Goal: Navigation & Orientation: Find specific page/section

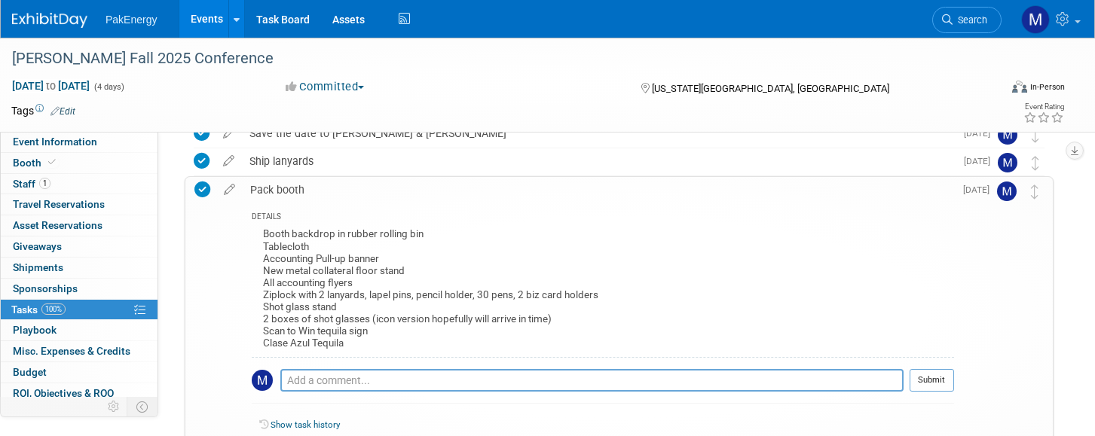
scroll to position [151, 0]
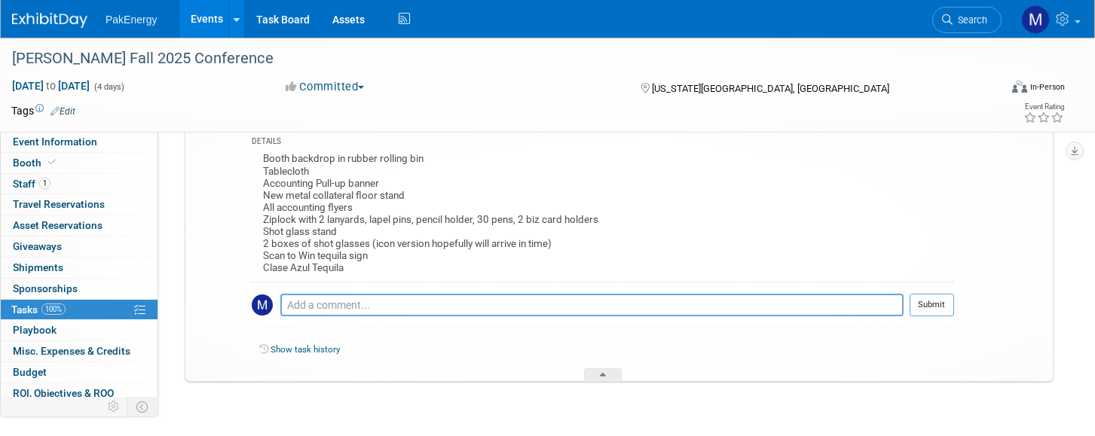
click at [195, 14] on link "Events" at bounding box center [206, 19] width 55 height 38
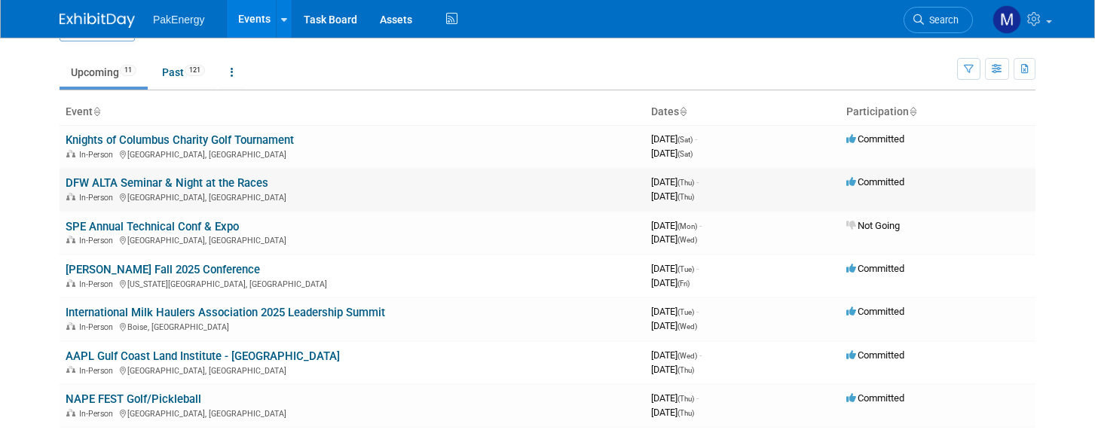
scroll to position [75, 0]
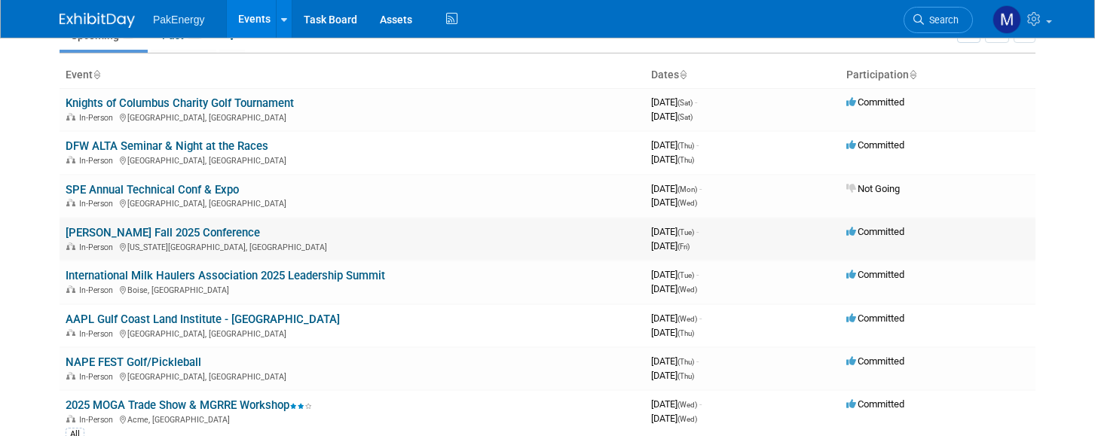
click at [168, 231] on link "[PERSON_NAME] Fall 2025 Conference" at bounding box center [163, 233] width 194 height 14
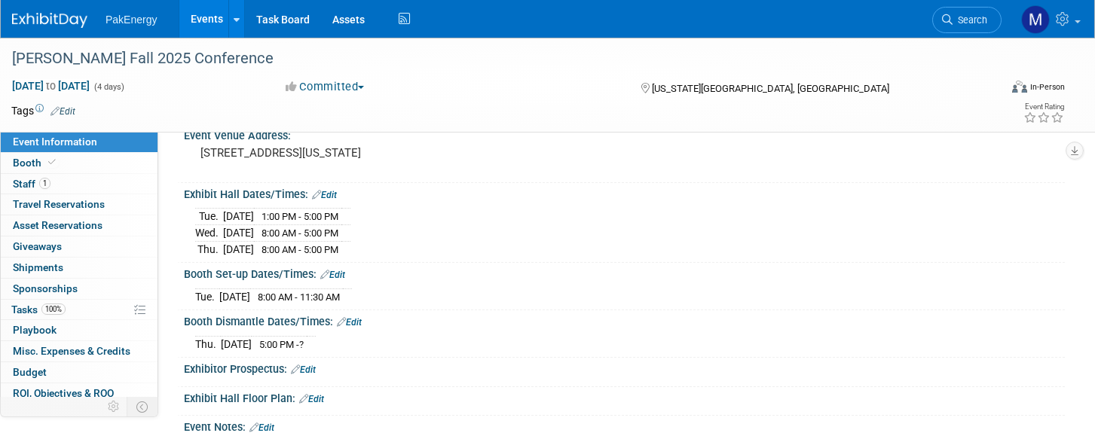
scroll to position [151, 0]
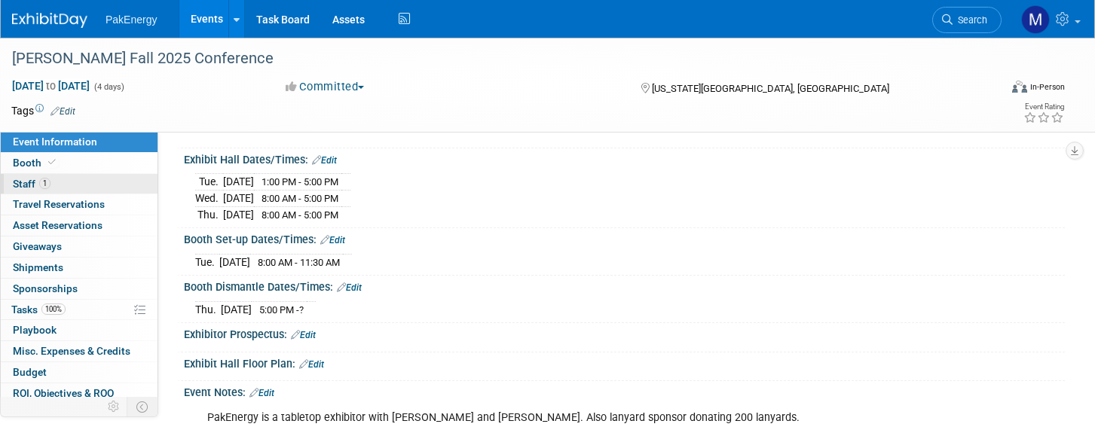
click at [58, 184] on link "1 Staff 1" at bounding box center [79, 184] width 157 height 20
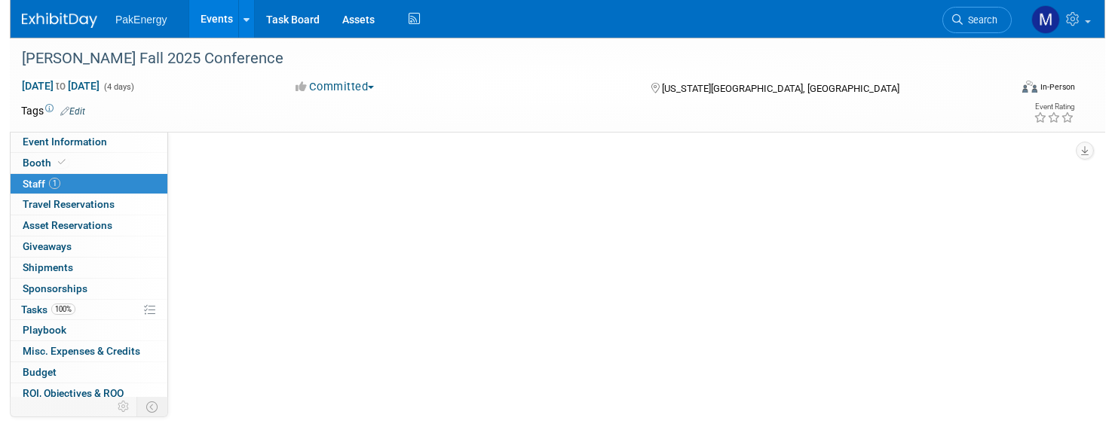
scroll to position [0, 0]
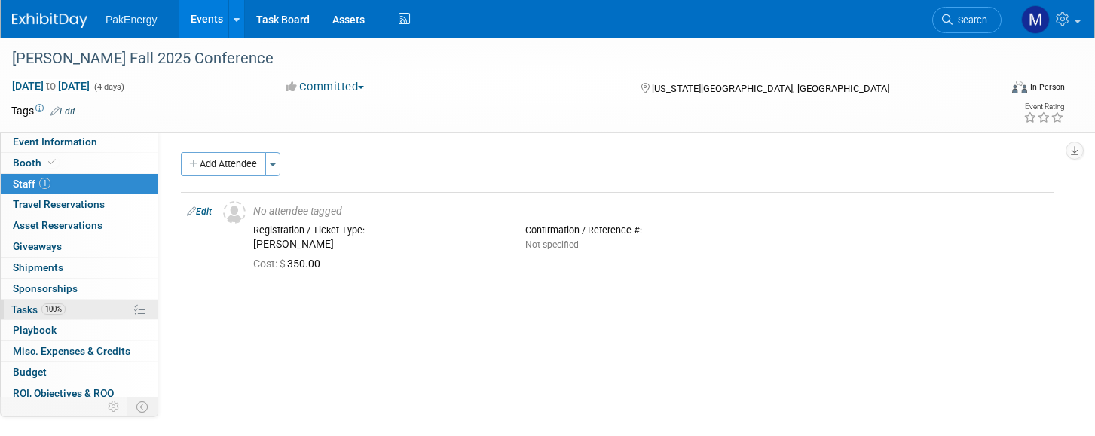
click at [77, 302] on link "100% Tasks 100%" at bounding box center [79, 310] width 157 height 20
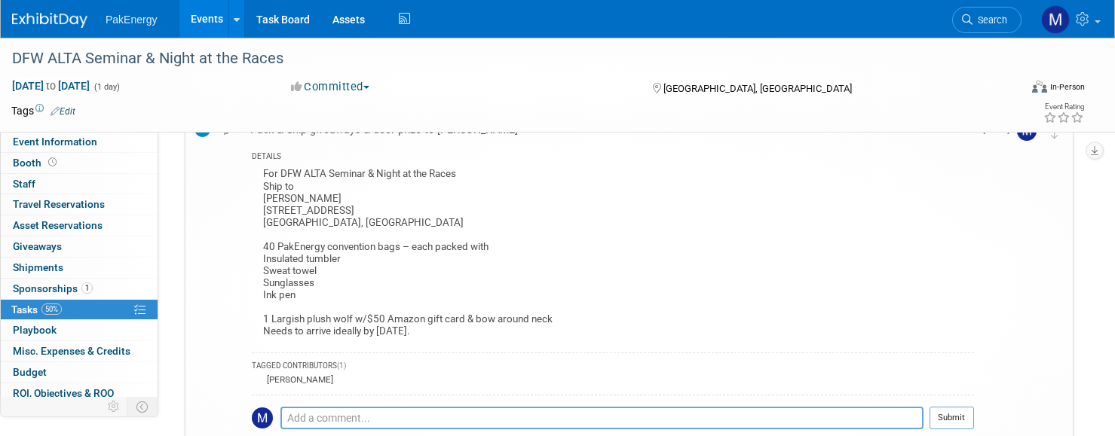
scroll to position [75, 0]
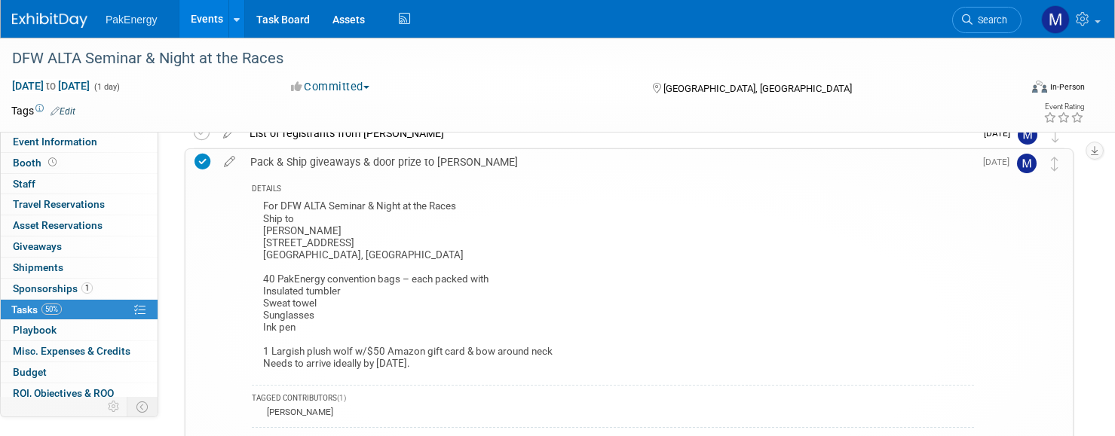
click at [610, 267] on div "For DFW ALTA Seminar & Night at the Races Ship to Connie Wilcoxson 301 Stonecre…" at bounding box center [613, 287] width 722 height 181
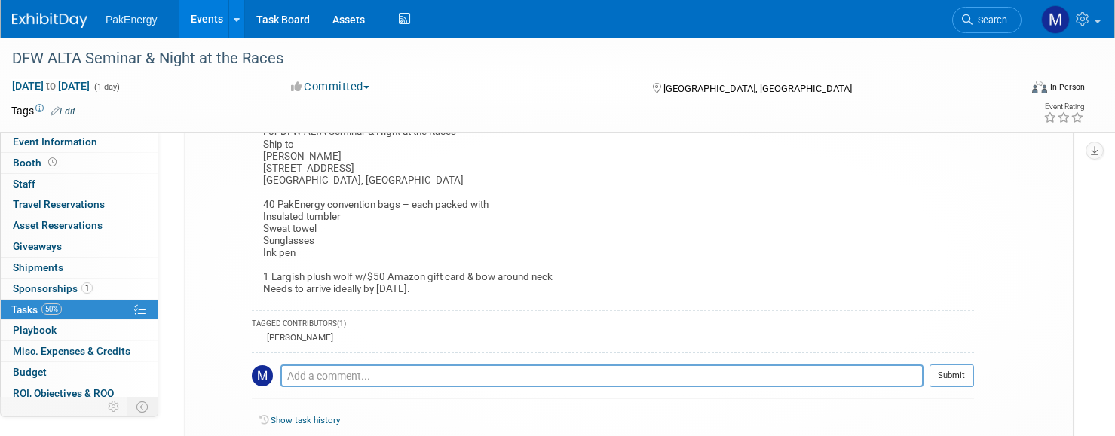
scroll to position [151, 0]
click at [211, 7] on link "Events" at bounding box center [206, 19] width 55 height 38
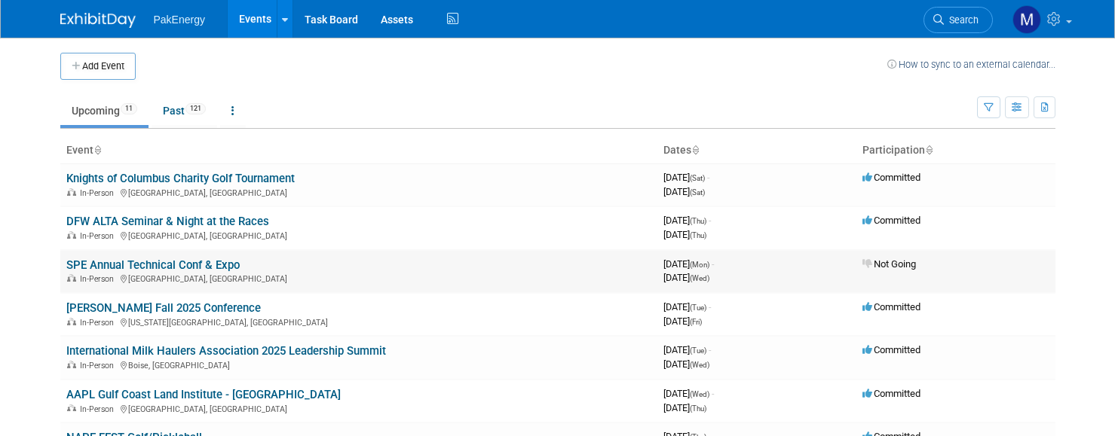
click at [167, 267] on link "SPE Annual Technical Conf & Expo" at bounding box center [152, 266] width 173 height 14
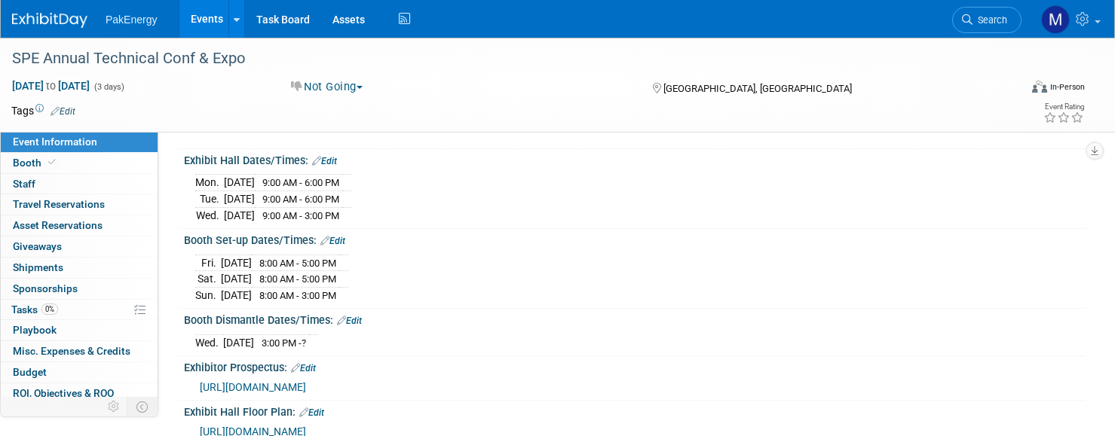
scroll to position [151, 0]
click at [69, 305] on link "0% Tasks 0%" at bounding box center [79, 310] width 157 height 20
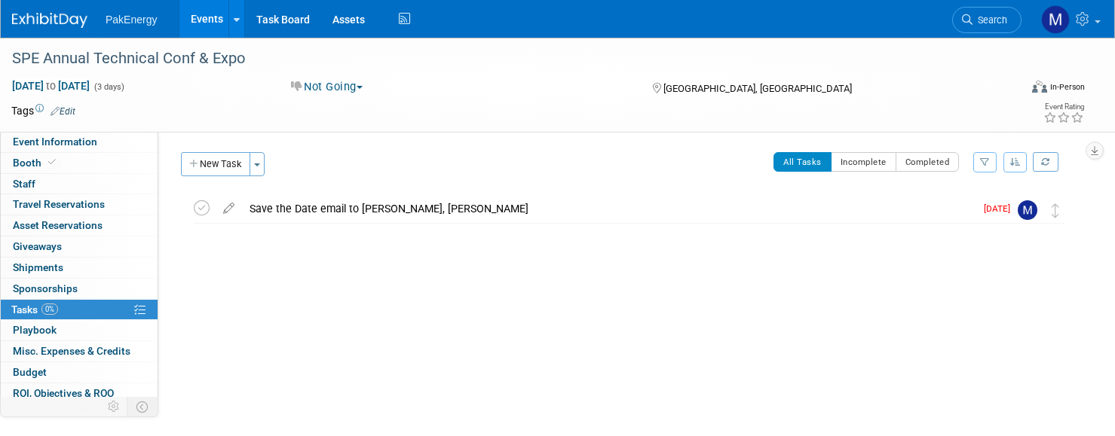
click at [207, 15] on link "Events" at bounding box center [206, 19] width 55 height 38
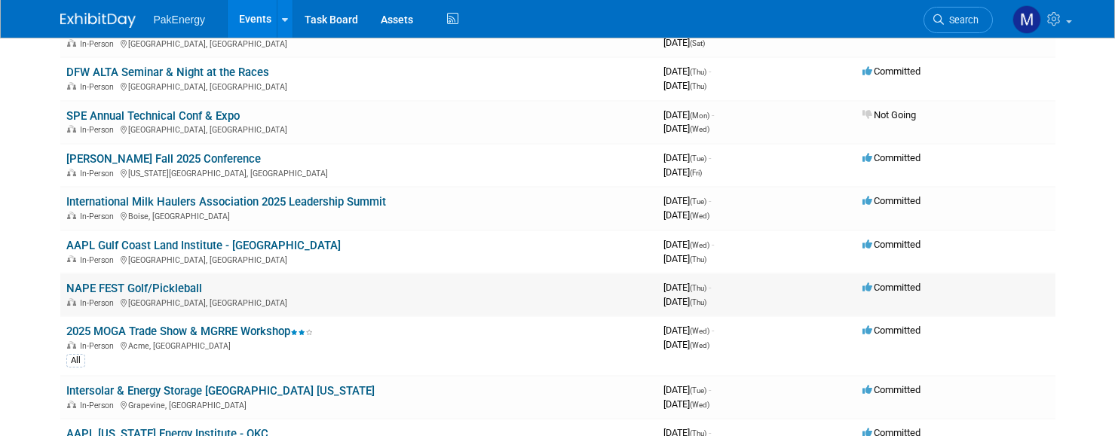
scroll to position [151, 0]
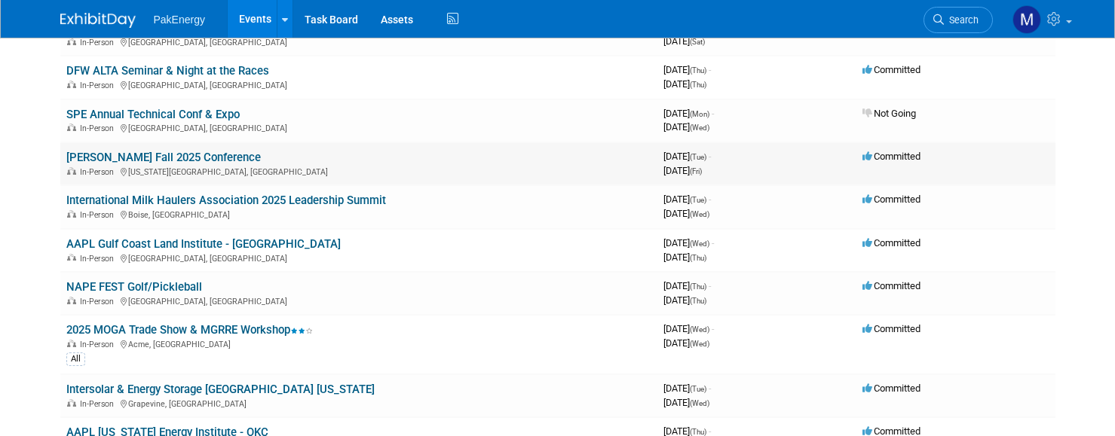
click at [161, 153] on link "[PERSON_NAME] Fall 2025 Conference" at bounding box center [163, 158] width 194 height 14
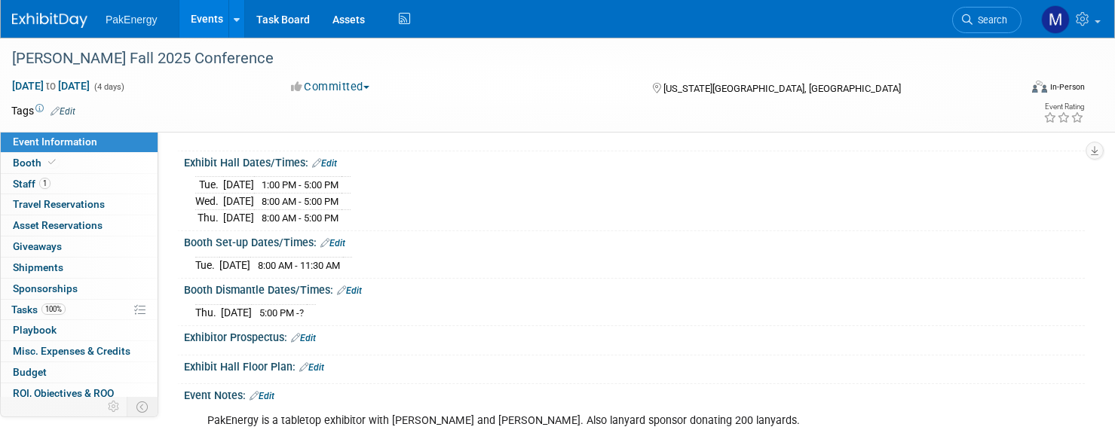
scroll to position [151, 0]
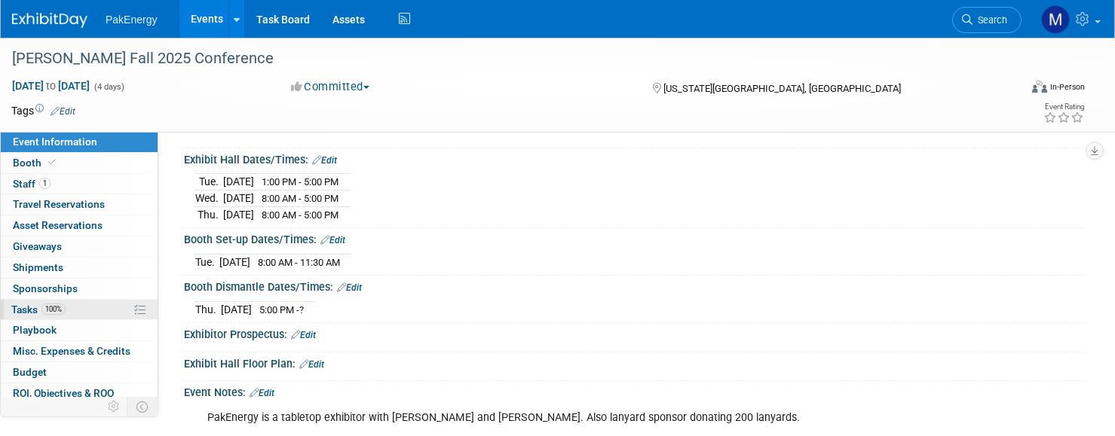
click at [90, 305] on link "100% Tasks 100%" at bounding box center [79, 310] width 157 height 20
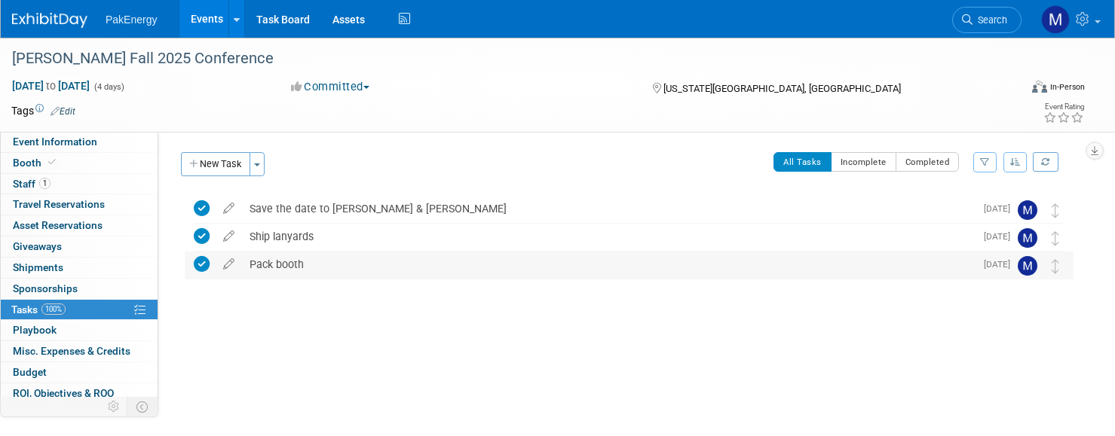
click at [308, 264] on div "Pack booth" at bounding box center [608, 265] width 733 height 26
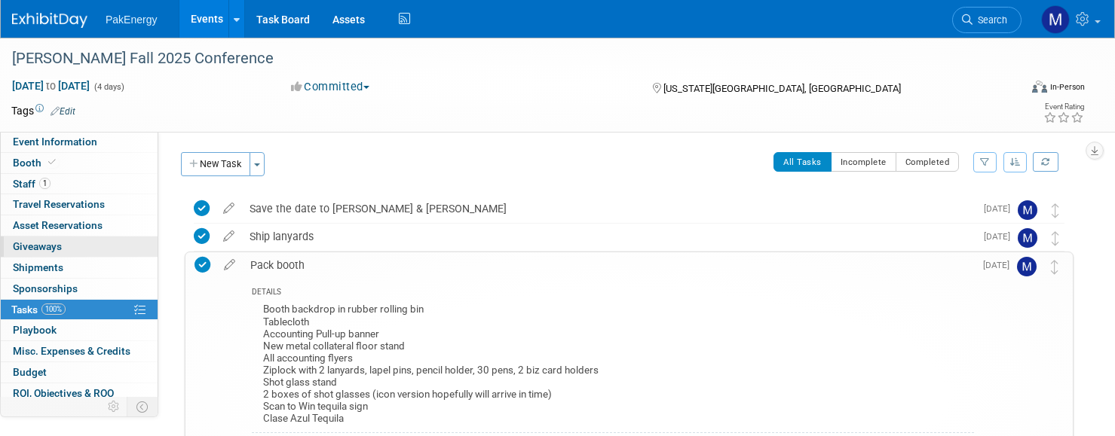
click at [69, 255] on link "0 Giveaways 0" at bounding box center [79, 247] width 157 height 20
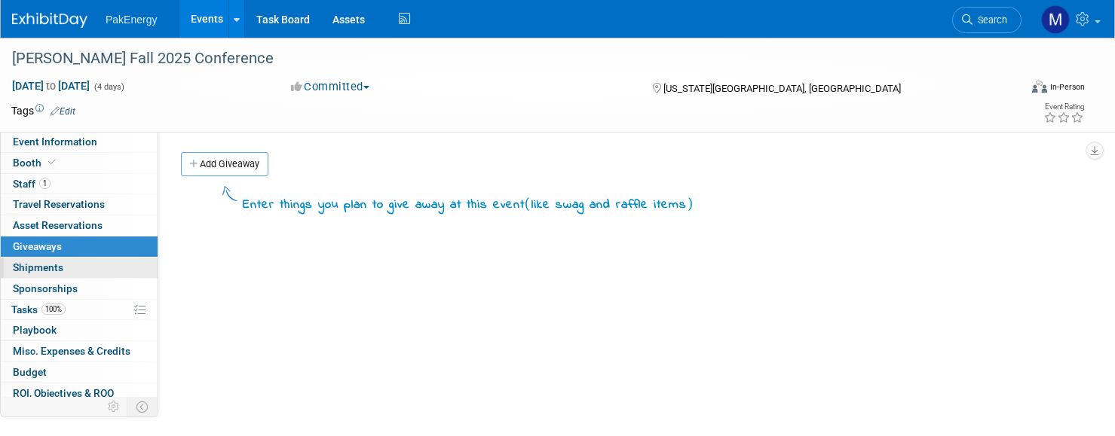
click at [74, 269] on link "0 Shipments 0" at bounding box center [79, 268] width 157 height 20
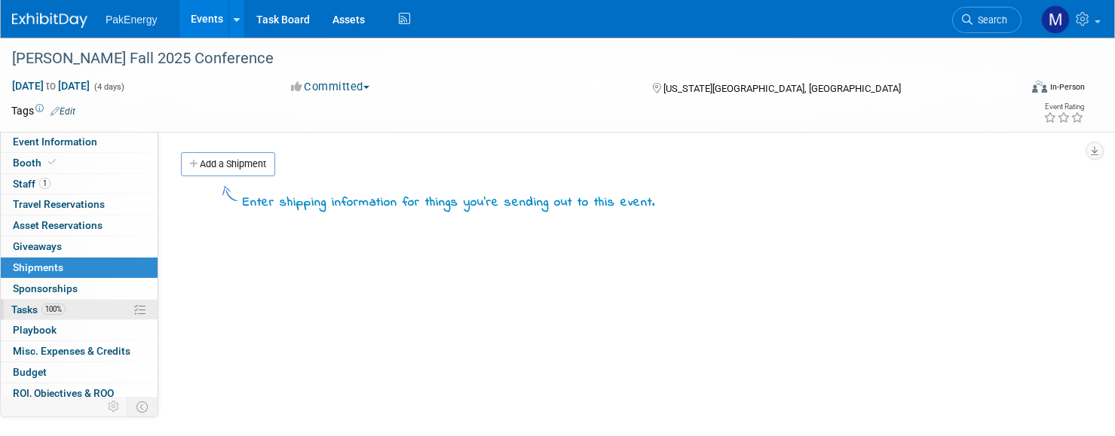
click at [81, 306] on link "100% Tasks 100%" at bounding box center [79, 310] width 157 height 20
